Goal: Task Accomplishment & Management: Use online tool/utility

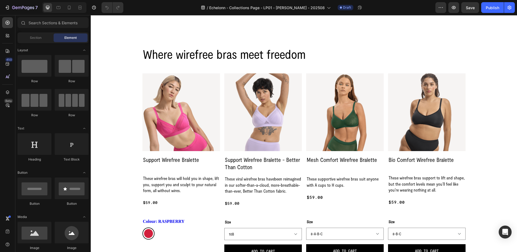
scroll to position [174, 0]
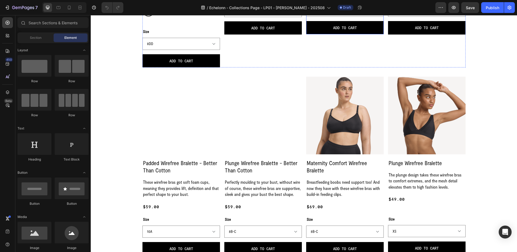
select select "8-D-DD-E"
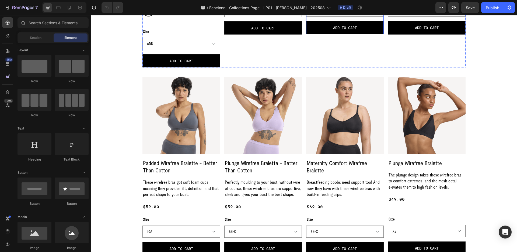
select select "8-D-DD-E"
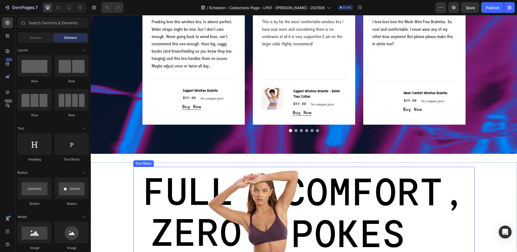
scroll to position [913, 0]
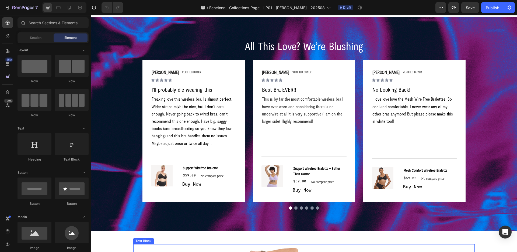
select select "8-D-DD-E"
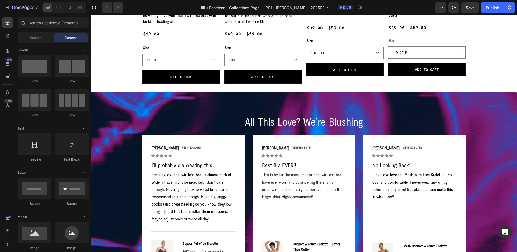
scroll to position [751, 0]
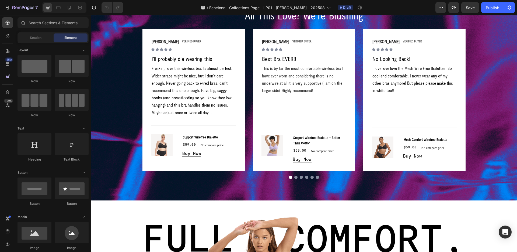
select select "8-D-DD-E"
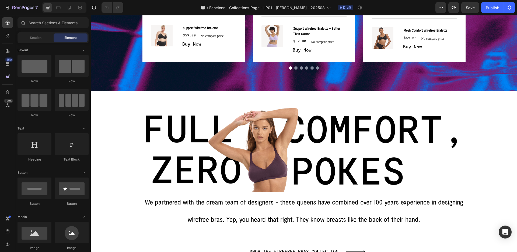
scroll to position [963, 0]
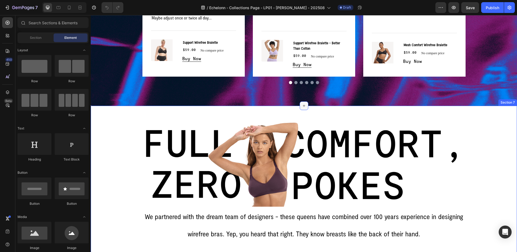
click at [301, 107] on div at bounding box center [304, 105] width 9 height 9
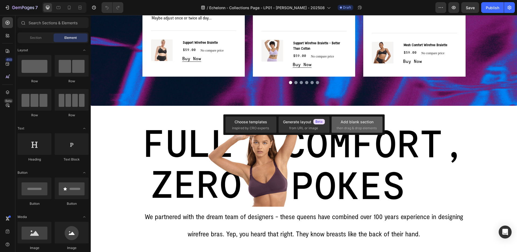
click at [354, 121] on div "Add blank section" at bounding box center [357, 122] width 33 height 6
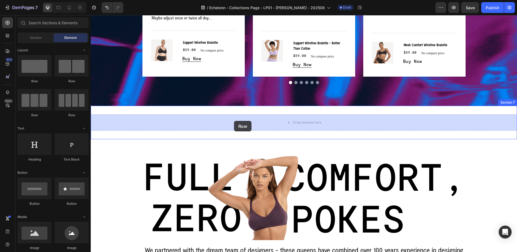
drag, startPoint x: 161, startPoint y: 116, endPoint x: 234, endPoint y: 121, distance: 72.9
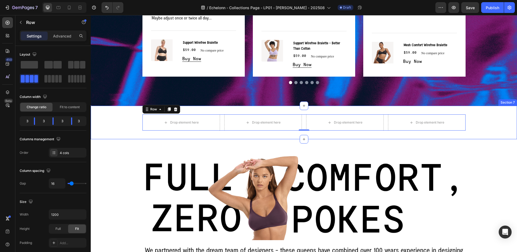
click at [189, 109] on div "Drop element here Drop element here Drop element here Drop element here Row 0 S…" at bounding box center [304, 122] width 426 height 33
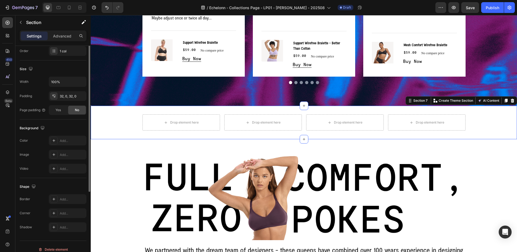
scroll to position [107, 0]
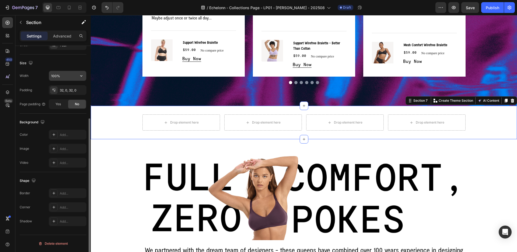
click at [67, 78] on input "100%" at bounding box center [67, 76] width 37 height 10
click at [78, 75] on button "button" at bounding box center [81, 76] width 10 height 10
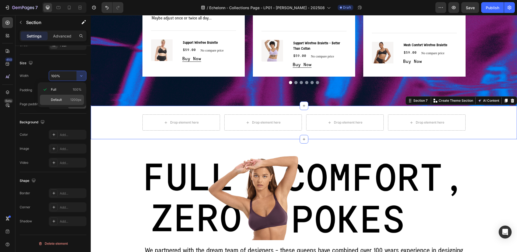
click at [73, 101] on span "1200px" at bounding box center [75, 99] width 11 height 5
type input "1200"
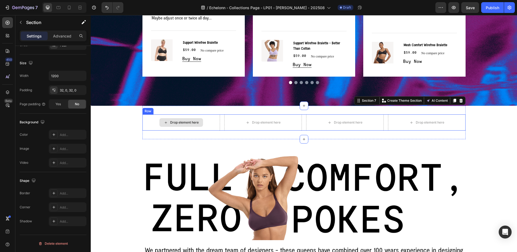
click at [152, 122] on div "Drop element here" at bounding box center [181, 122] width 78 height 16
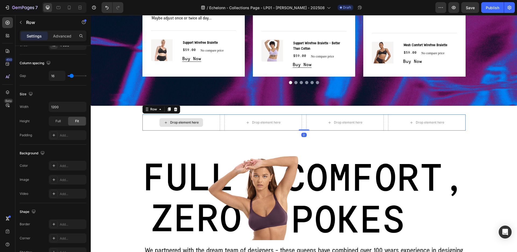
scroll to position [0, 0]
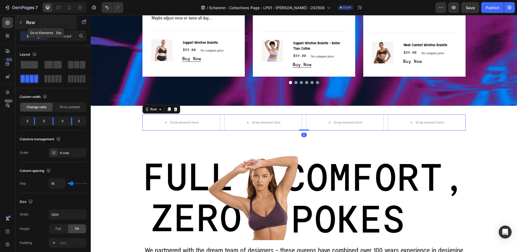
click at [21, 22] on icon "button" at bounding box center [21, 22] width 4 height 4
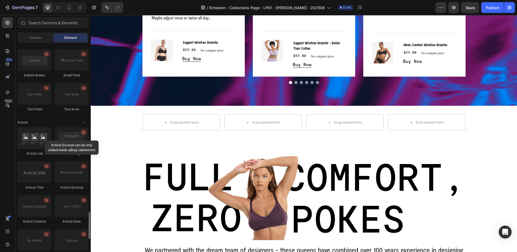
scroll to position [1389, 0]
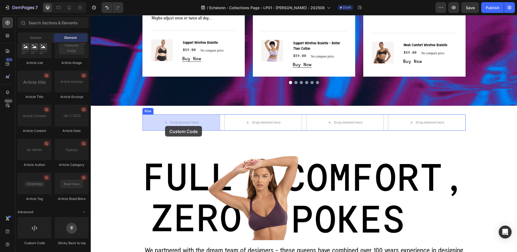
drag, startPoint x: 127, startPoint y: 251, endPoint x: 165, endPoint y: 126, distance: 130.7
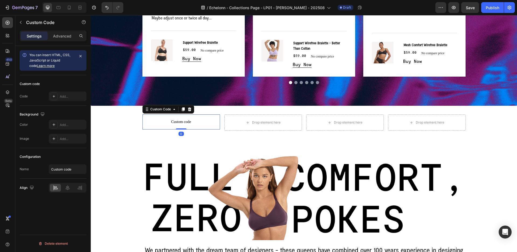
click at [177, 124] on span "Custom code" at bounding box center [181, 121] width 78 height 6
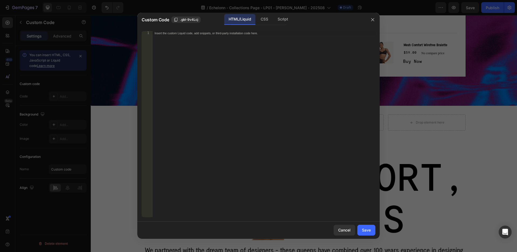
click at [190, 99] on div "Insert the custom Liquid code, add snippets, or third-party installation code h…" at bounding box center [263, 128] width 223 height 194
paste textarea "</div>"
type textarea "</div>"
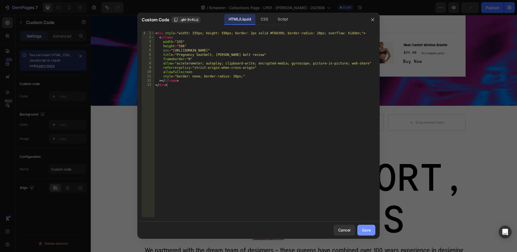
click at [369, 232] on div "Save" at bounding box center [366, 230] width 9 height 6
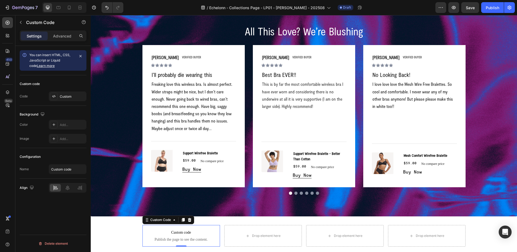
select select "8-D-DD-E"
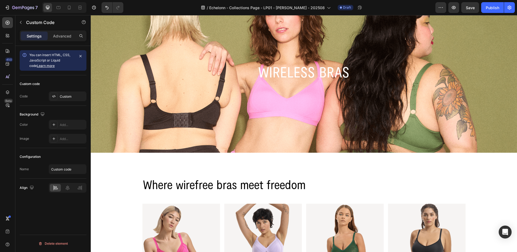
scroll to position [0, 0]
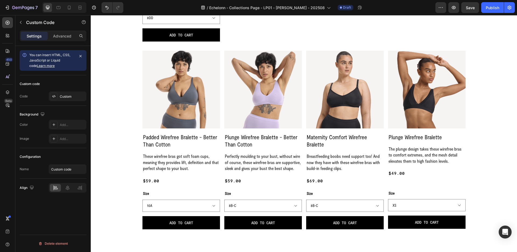
select select "8-D-DD-E"
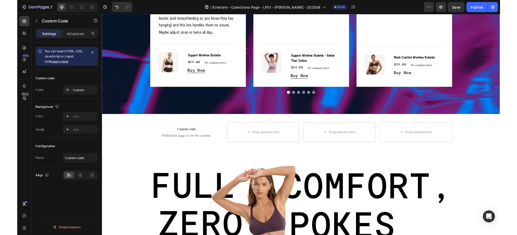
scroll to position [964, 0]
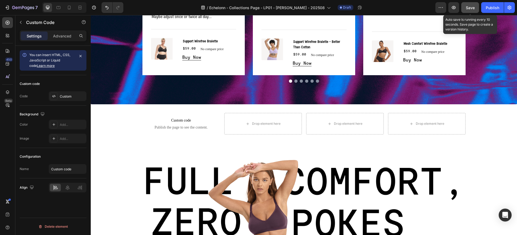
click at [473, 6] on span "Save" at bounding box center [470, 7] width 9 height 5
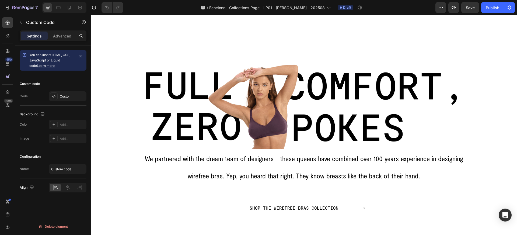
scroll to position [1097, 0]
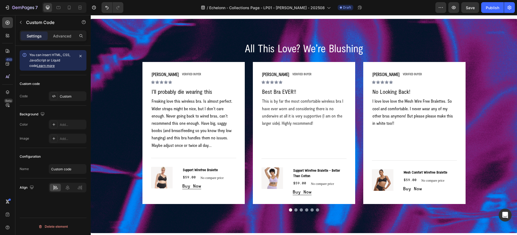
select select "8-D-DD-E"
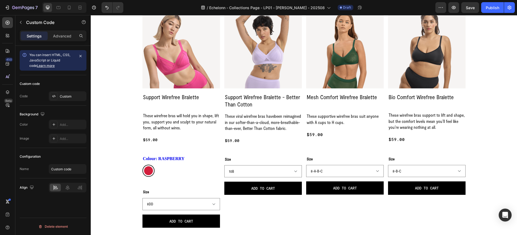
scroll to position [224, 0]
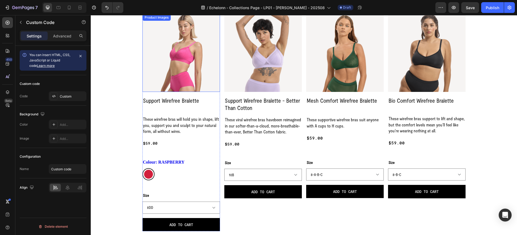
click at [193, 88] on img at bounding box center [181, 53] width 78 height 78
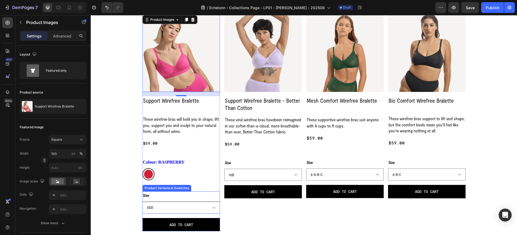
click at [213, 208] on select "8DD 8E 8F 8G 10B 10C 10D 10DD 10E 10F 10G 10H 12B 12C 12D 12DD 12E 12F 12G 12H …" at bounding box center [181, 207] width 78 height 12
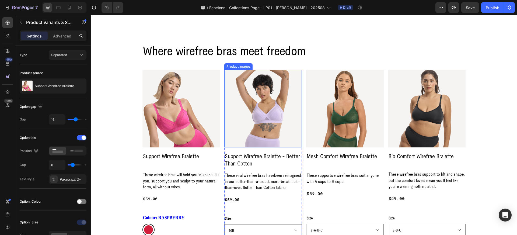
scroll to position [223, 0]
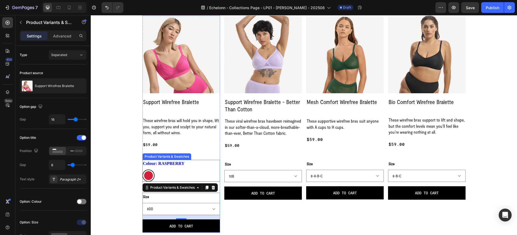
click at [186, 160] on div "Colour: RASPBERRY RASPBERRY RASPBERRY" at bounding box center [181, 171] width 78 height 22
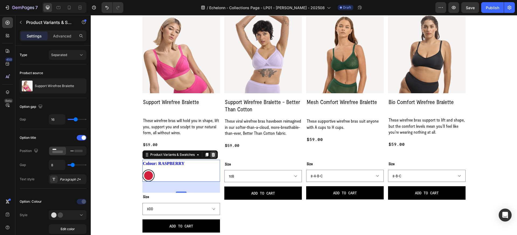
click at [211, 154] on div at bounding box center [213, 154] width 6 height 6
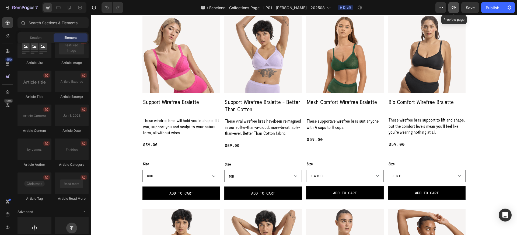
click at [452, 7] on icon "button" at bounding box center [453, 7] width 5 height 5
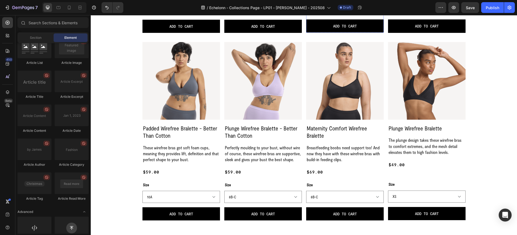
select select "8-D-DD-E"
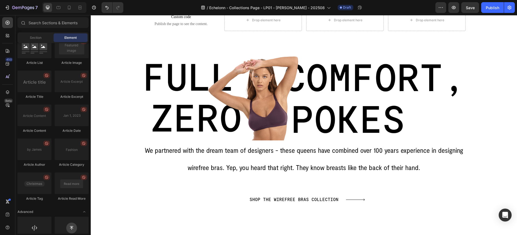
scroll to position [1035, 0]
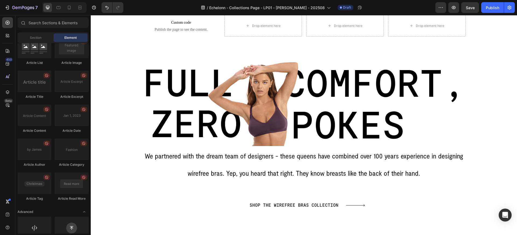
select select "8-D-DD-E"
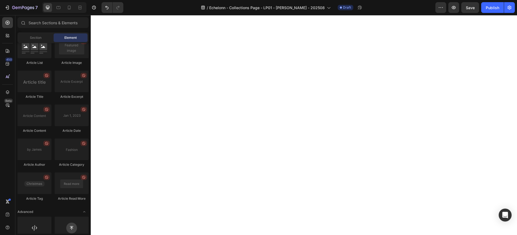
scroll to position [605, 0]
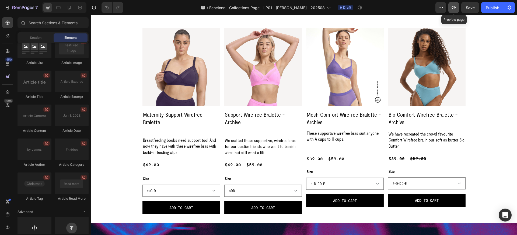
click at [453, 5] on icon "button" at bounding box center [453, 7] width 5 height 5
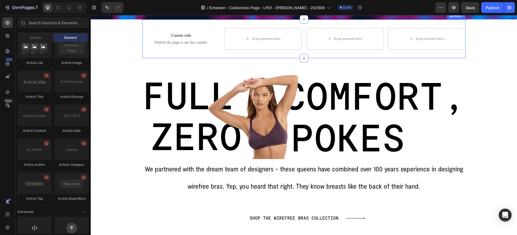
scroll to position [979, 0]
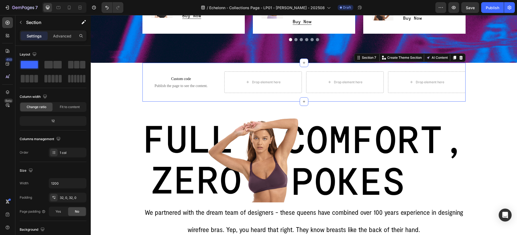
click at [310, 65] on div "Custom code Publish the page to see the content. Custom Code Drop element here …" at bounding box center [303, 82] width 323 height 39
click at [462, 58] on icon at bounding box center [461, 58] width 4 height 4
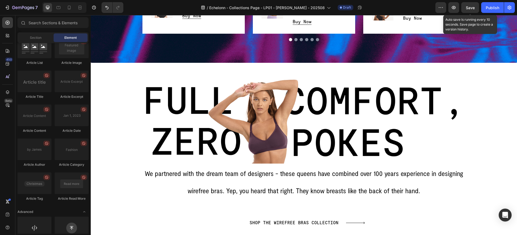
click at [470, 8] on span "Save" at bounding box center [470, 7] width 9 height 5
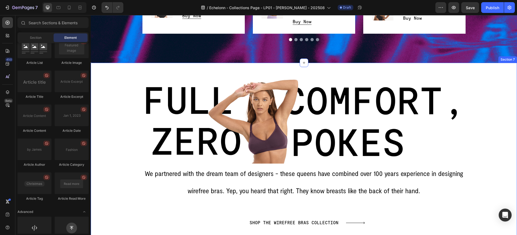
click at [312, 69] on div "Image Row We partnered with the dream team of designers - these queens have com…" at bounding box center [304, 153] width 426 height 180
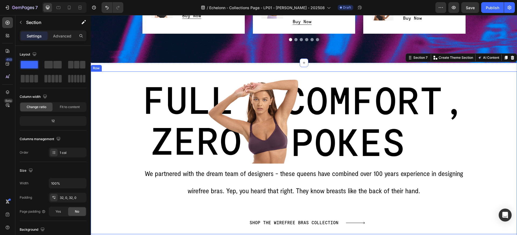
click at [314, 75] on div "Image Row We partnered with the dream team of designers - these queens have com…" at bounding box center [304, 152] width 350 height 163
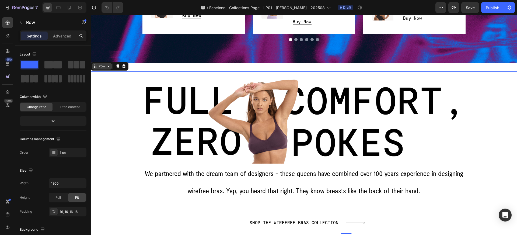
click at [107, 68] on icon at bounding box center [108, 66] width 4 height 4
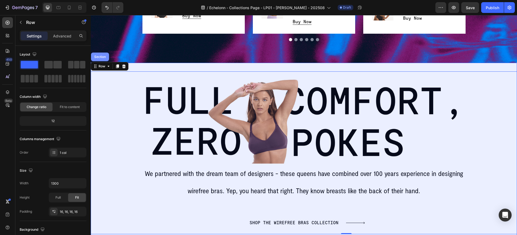
click at [103, 60] on div "Section" at bounding box center [100, 57] width 18 height 9
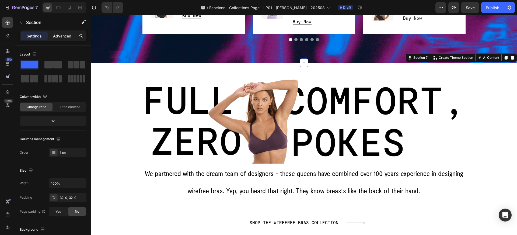
click at [67, 34] on p "Advanced" at bounding box center [62, 36] width 18 height 6
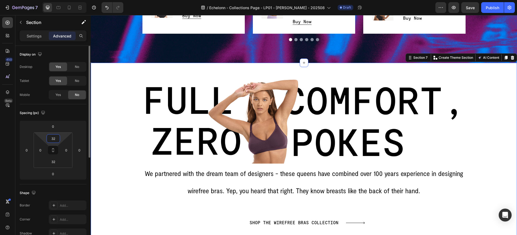
click at [56, 136] on input "32" at bounding box center [53, 138] width 11 height 8
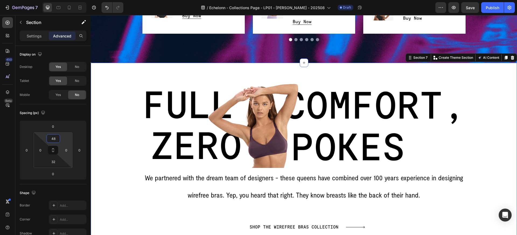
type input "48"
click at [127, 158] on div "Image Row We partnered with the dream team of designers - these queens have com…" at bounding box center [304, 157] width 426 height 163
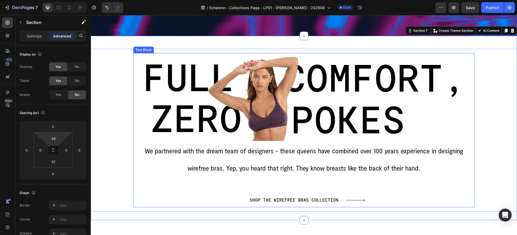
scroll to position [1035, 0]
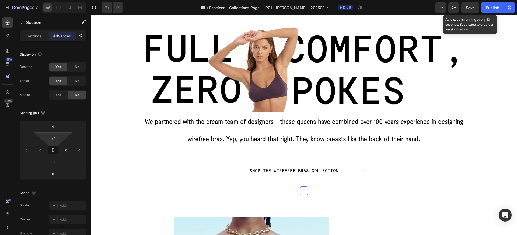
click at [472, 7] on span "Save" at bounding box center [470, 7] width 9 height 5
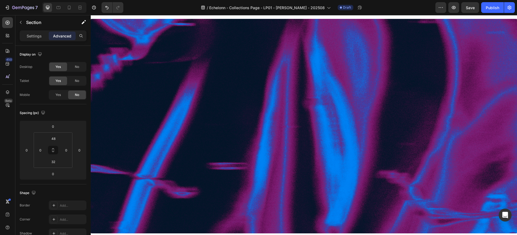
scroll to position [0, 0]
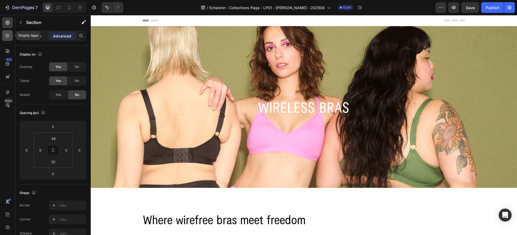
click at [6, 36] on icon at bounding box center [7, 35] width 5 height 5
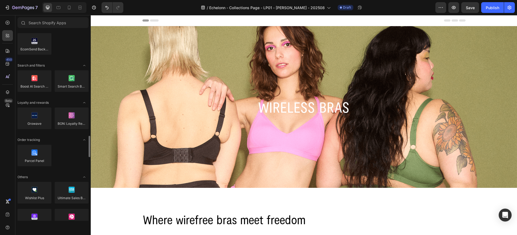
scroll to position [968, 0]
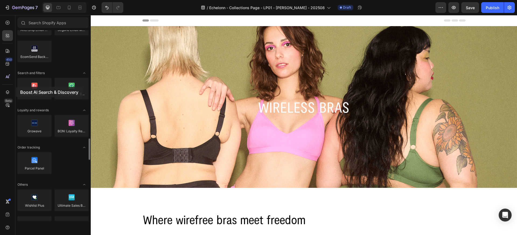
drag, startPoint x: 40, startPoint y: 92, endPoint x: 16, endPoint y: 87, distance: 24.8
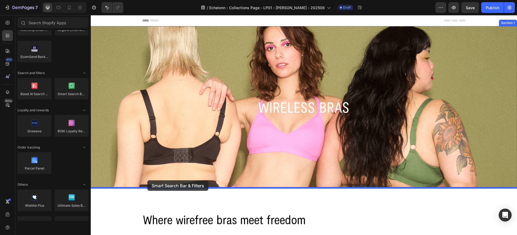
drag, startPoint x: 165, startPoint y: 105, endPoint x: 147, endPoint y: 180, distance: 77.1
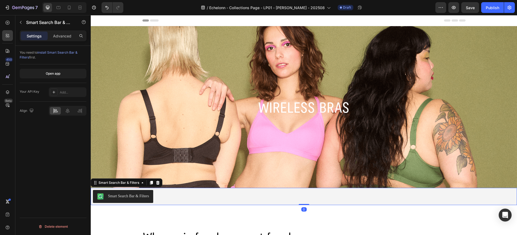
click at [121, 197] on div "Smart Search Bar & Filters" at bounding box center [128, 196] width 41 height 6
click at [58, 70] on button "Open app" at bounding box center [53, 74] width 67 height 10
click at [158, 181] on icon at bounding box center [158, 183] width 4 height 4
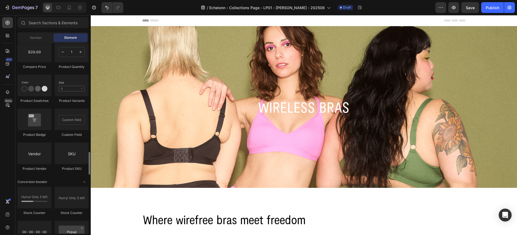
scroll to position [935, 0]
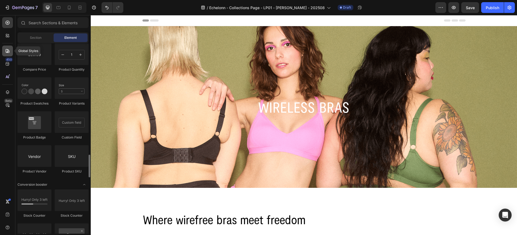
click at [8, 53] on icon at bounding box center [7, 50] width 5 height 5
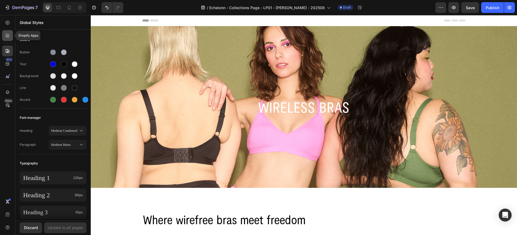
click at [7, 39] on div at bounding box center [7, 35] width 11 height 11
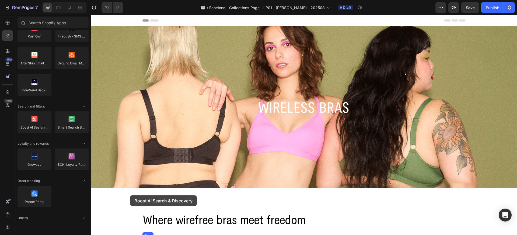
drag, startPoint x: 129, startPoint y: 135, endPoint x: 130, endPoint y: 195, distance: 60.6
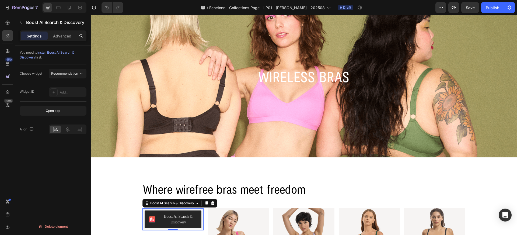
scroll to position [89, 0]
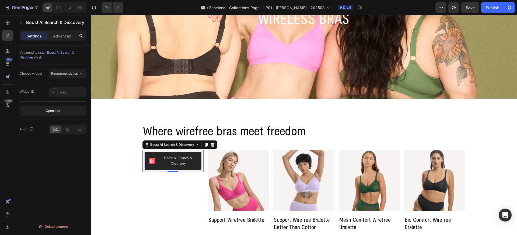
click at [174, 160] on div "Boost AI Search & Discovery" at bounding box center [178, 160] width 37 height 11
click at [63, 109] on button "Open app" at bounding box center [53, 111] width 67 height 10
click at [61, 111] on button "Open app" at bounding box center [53, 111] width 67 height 10
click at [21, 22] on icon "button" at bounding box center [21, 22] width 4 height 4
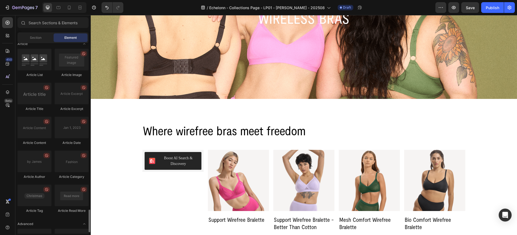
scroll to position [1379, 0]
click at [7, 36] on icon at bounding box center [7, 35] width 5 height 5
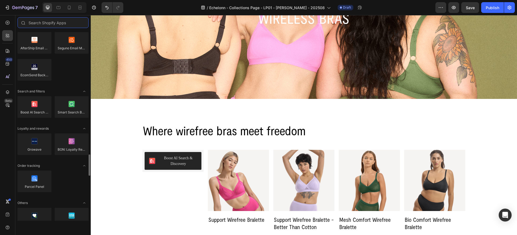
scroll to position [940, 0]
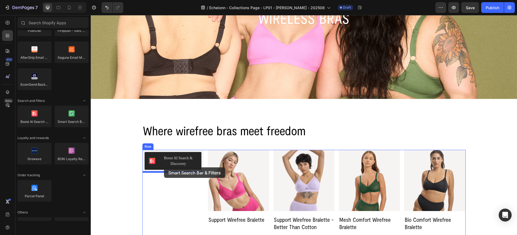
drag, startPoint x: 162, startPoint y: 129, endPoint x: 164, endPoint y: 167, distance: 38.0
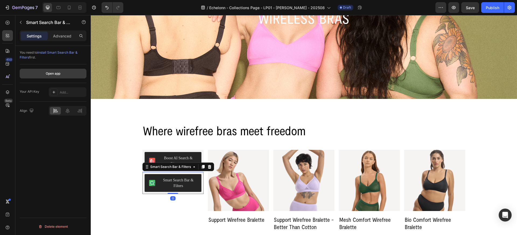
click at [56, 75] on div "Open app" at bounding box center [53, 73] width 15 height 5
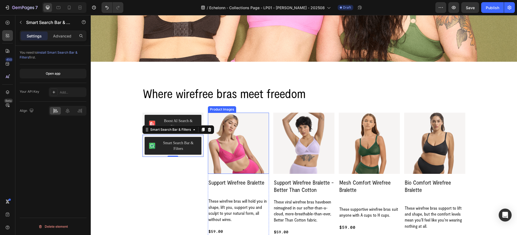
scroll to position [138, 0]
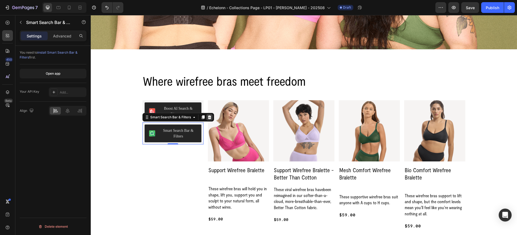
click at [209, 116] on icon at bounding box center [210, 117] width 4 height 4
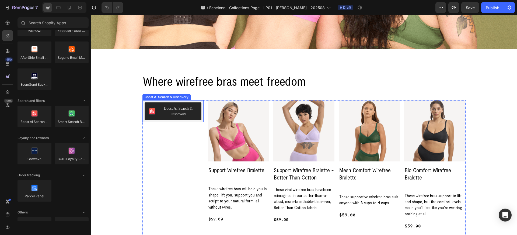
click at [198, 109] on button "Boost AI Search & Discovery" at bounding box center [173, 111] width 57 height 18
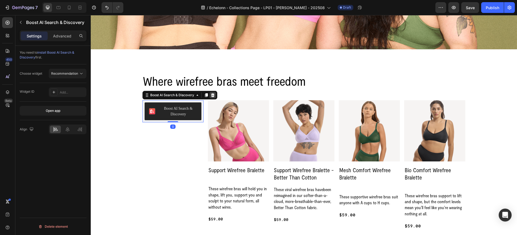
click at [212, 96] on icon at bounding box center [213, 95] width 4 height 4
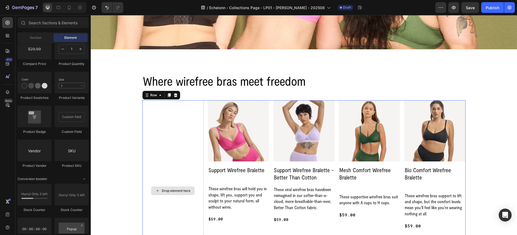
click at [149, 101] on div "Drop element here" at bounding box center [172, 190] width 61 height 181
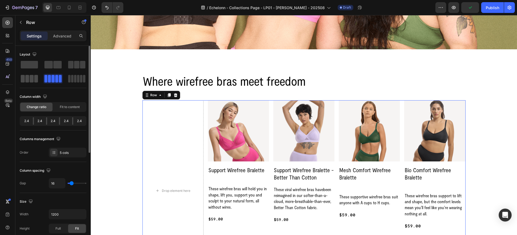
click at [30, 79] on span at bounding box center [32, 79] width 4 height 8
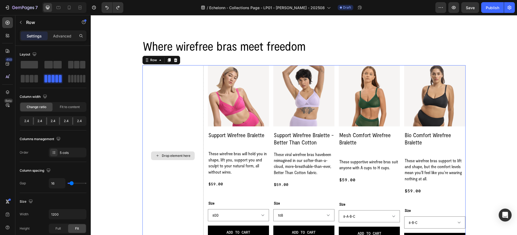
scroll to position [172, 0]
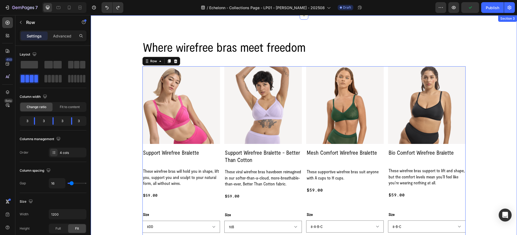
click at [129, 103] on div "Where wirefree bras meet freedom Heading Row Product Images Support Wirefree Br…" at bounding box center [303, 144] width 413 height 212
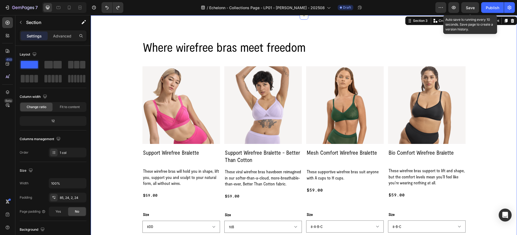
click at [470, 6] on span "Save" at bounding box center [470, 7] width 9 height 5
click at [455, 8] on icon "button" at bounding box center [453, 7] width 5 height 5
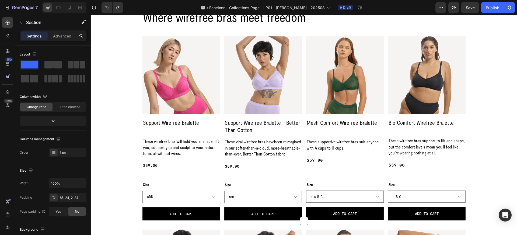
scroll to position [234, 0]
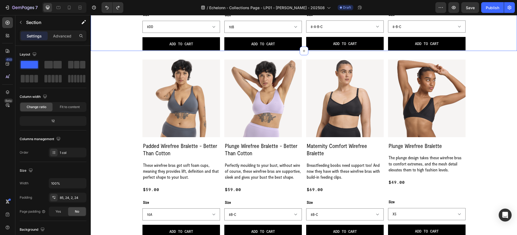
select select "8-D-DD-E"
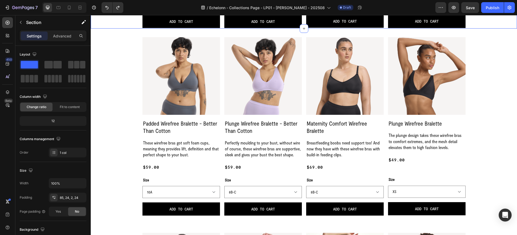
select select "8-D-DD-E"
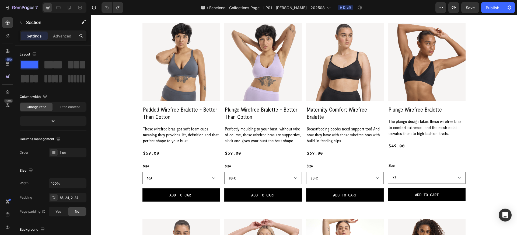
scroll to position [398, 0]
